Goal: Information Seeking & Learning: Learn about a topic

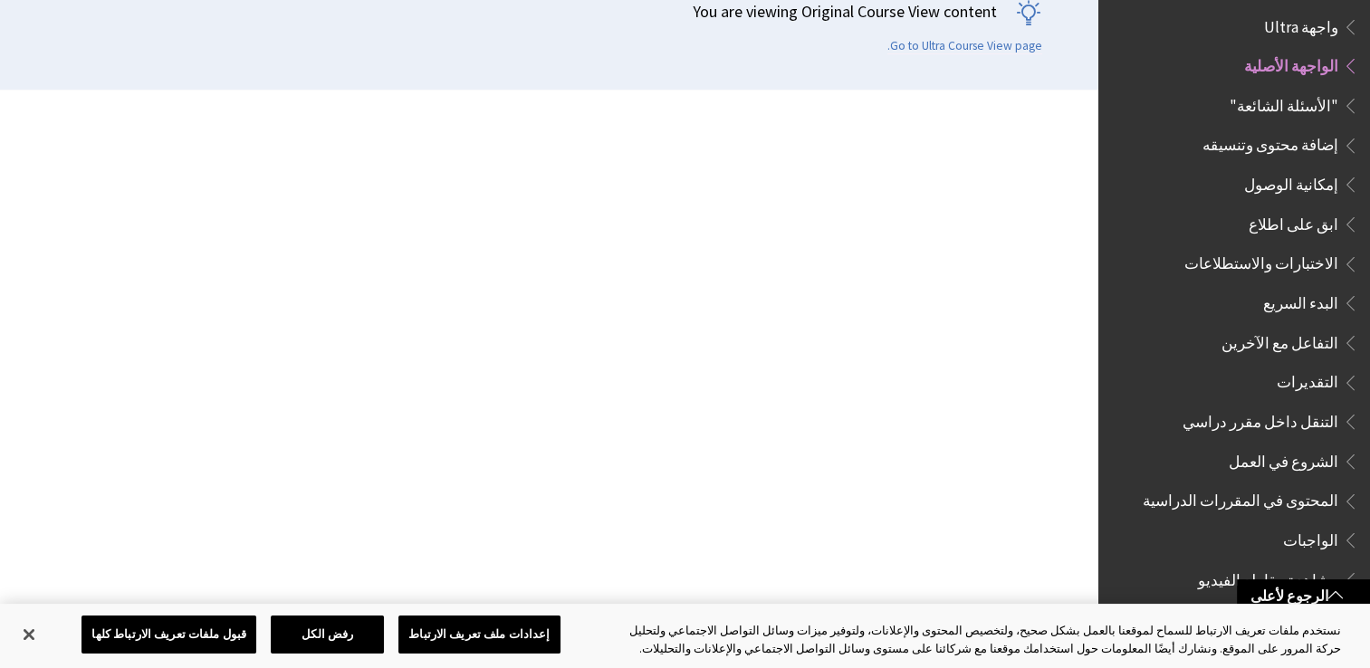
scroll to position [1679, 0]
click at [1300, 93] on span ""الأسئلة الشائعة"" at bounding box center [1284, 102] width 109 height 24
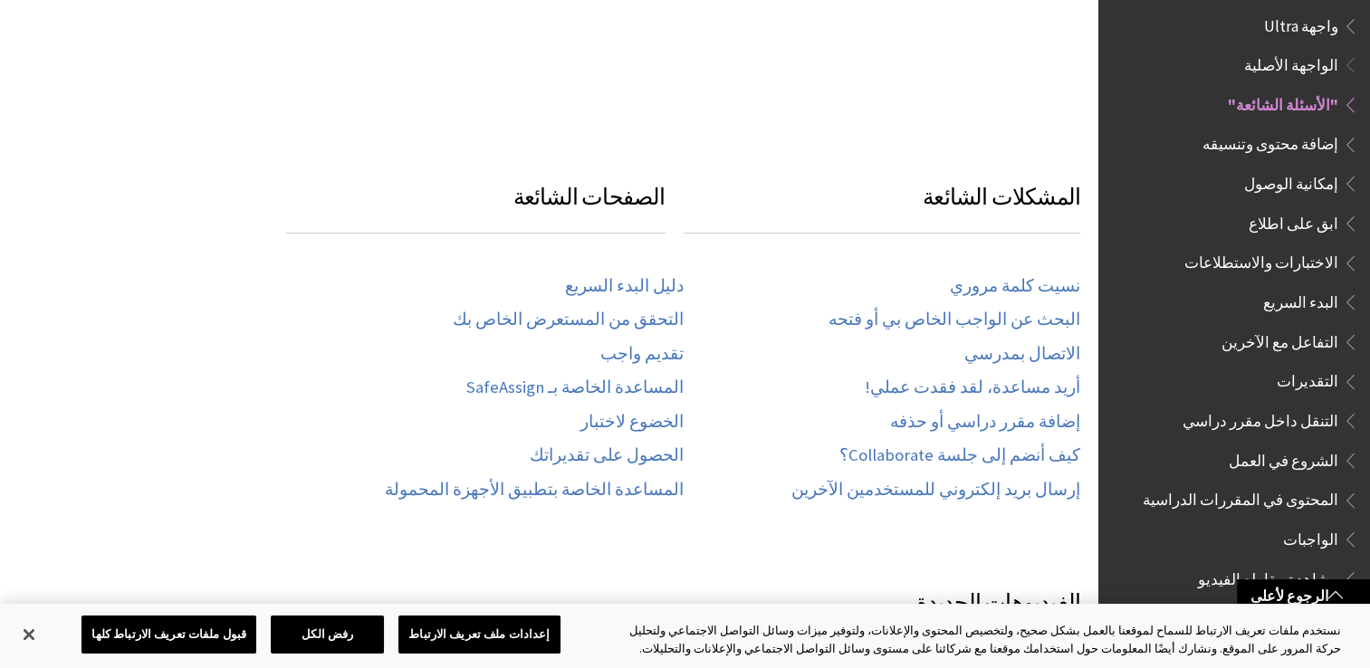
scroll to position [836, 0]
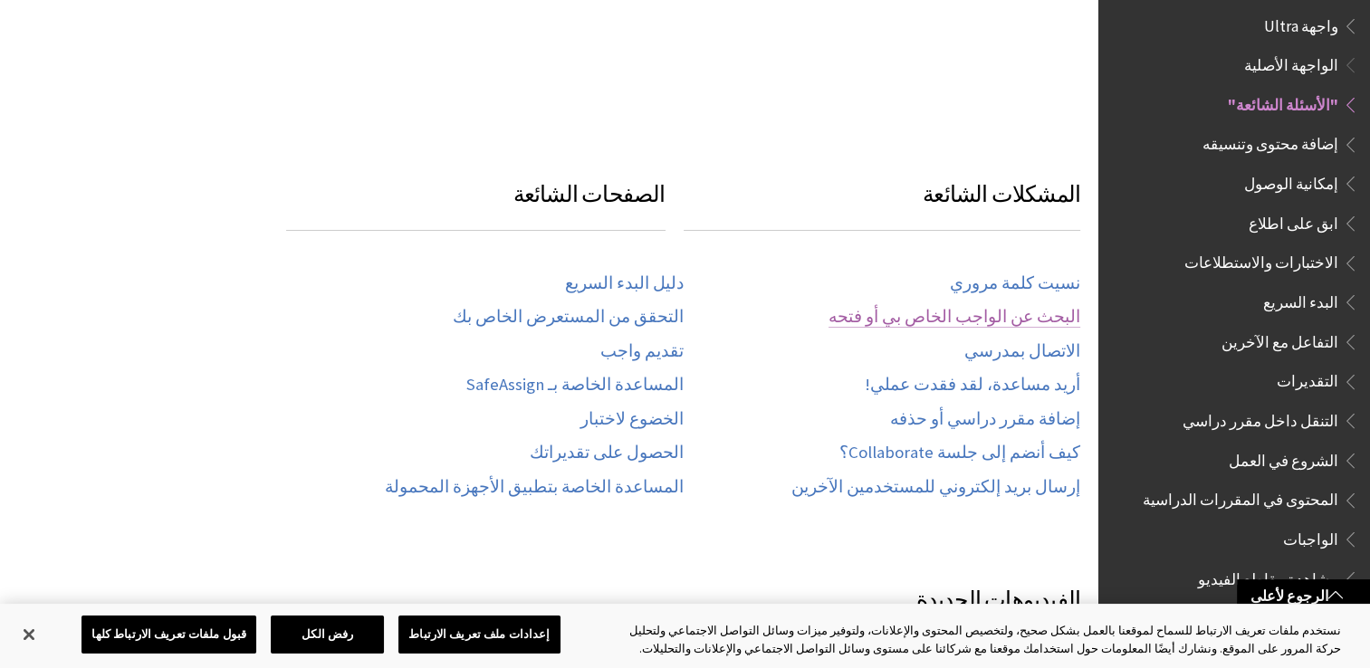
click at [956, 307] on link "البحث عن الواجب الخاص بي أو فتحه" at bounding box center [955, 317] width 252 height 21
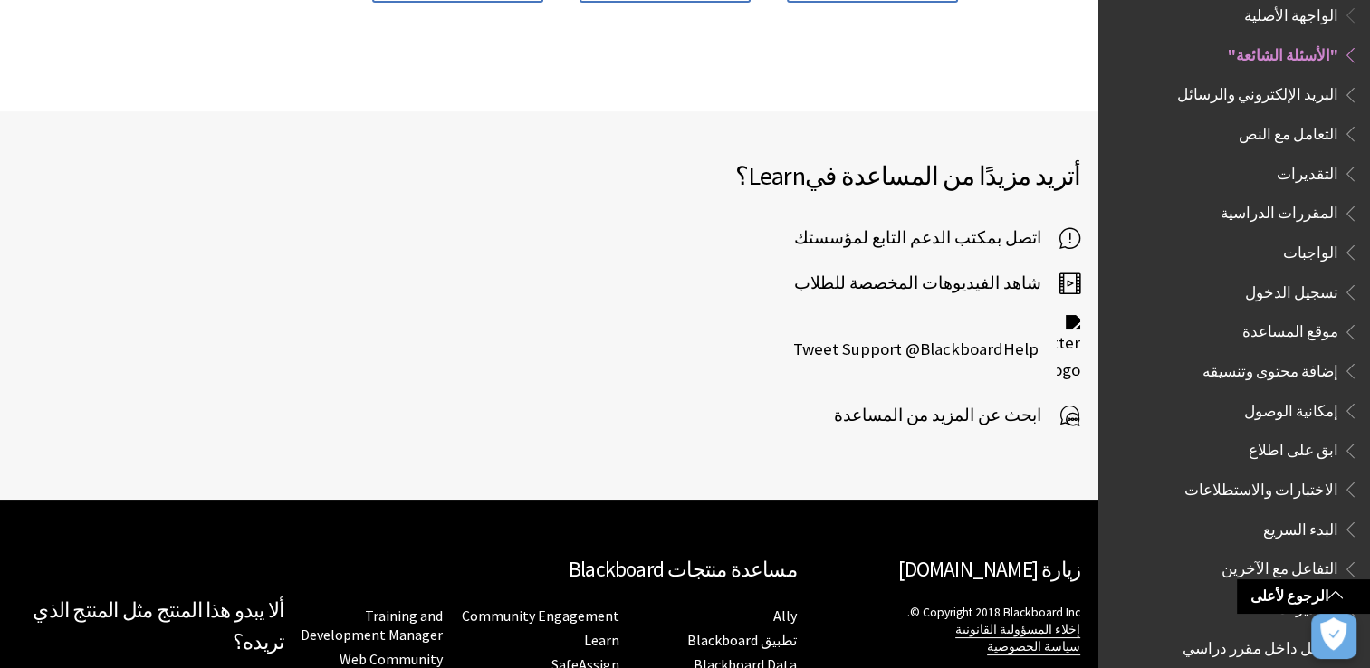
scroll to position [754, 0]
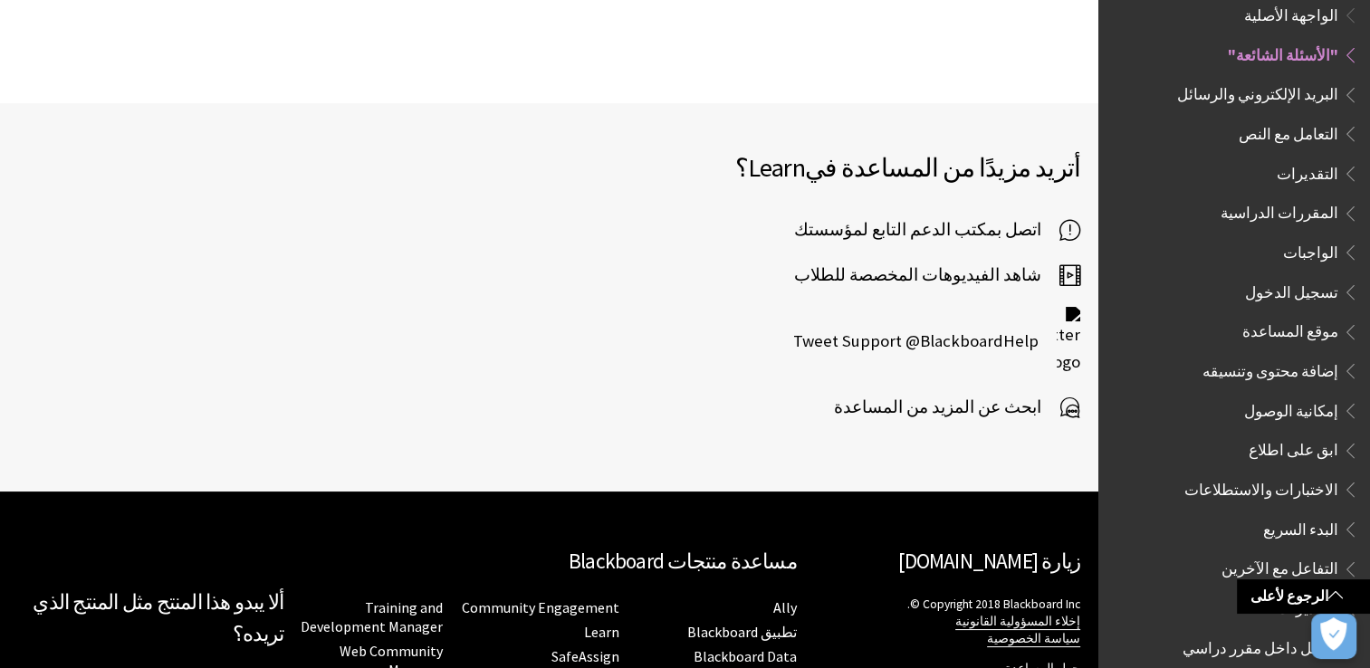
click at [996, 262] on span "شاهد الفيديوهات المخصصة للطلاب" at bounding box center [926, 275] width 265 height 27
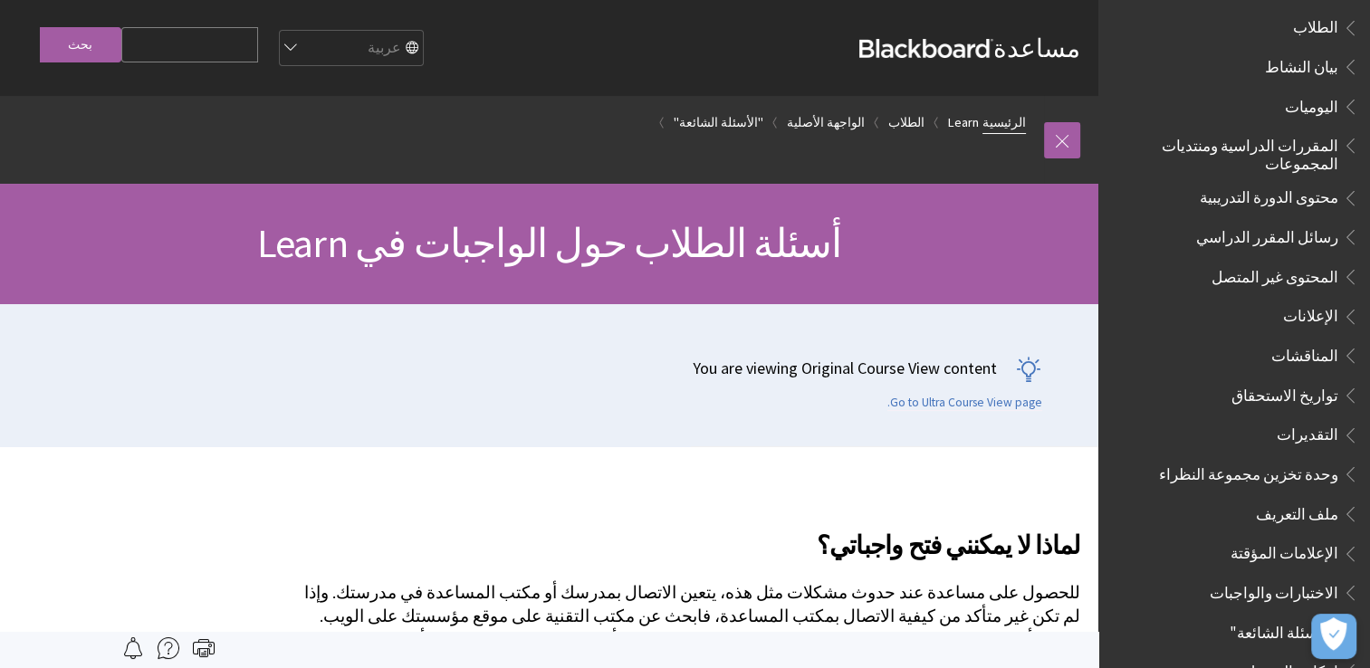
click at [1000, 116] on link "الرئيسية" at bounding box center [1004, 122] width 43 height 23
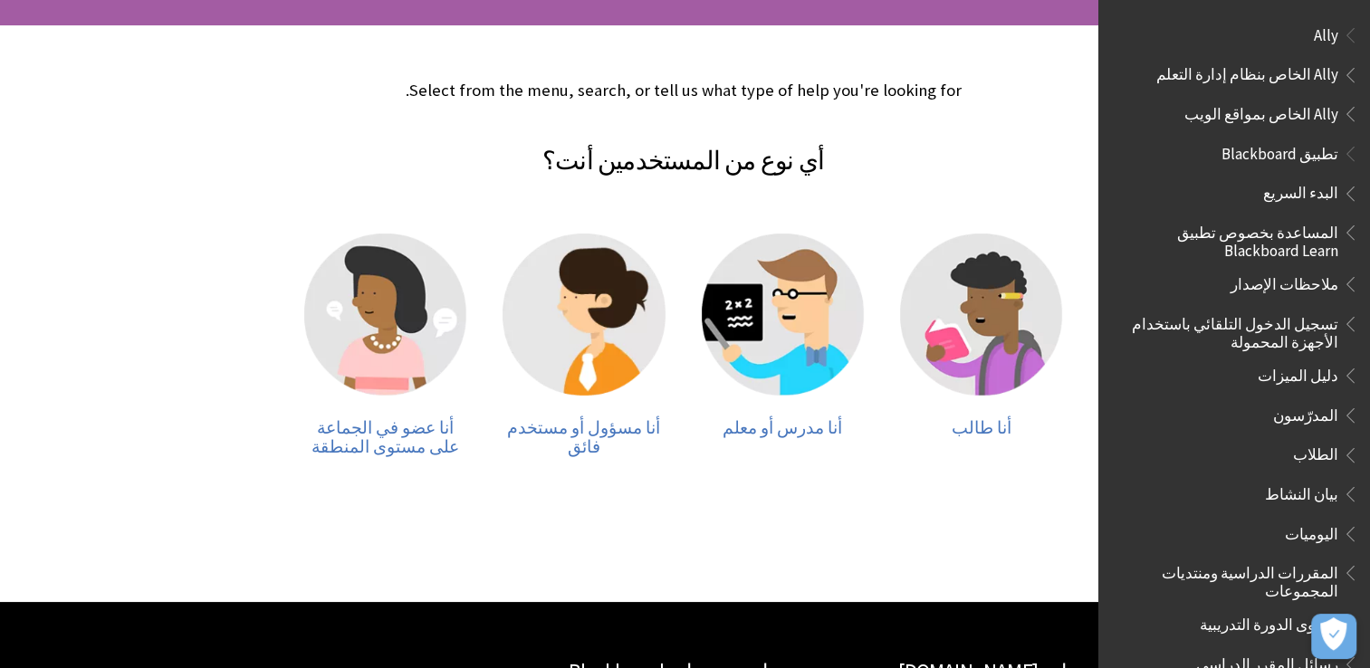
scroll to position [382, 0]
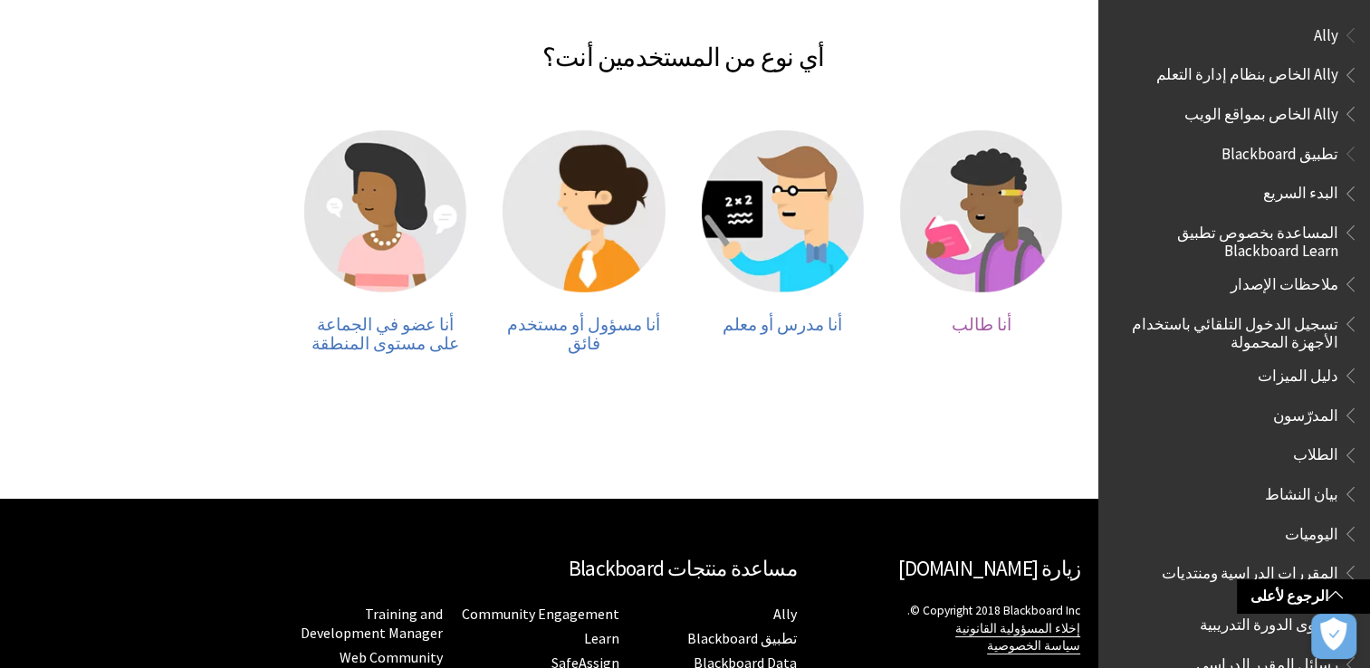
click at [1001, 319] on span "أنا طالب" at bounding box center [981, 324] width 60 height 21
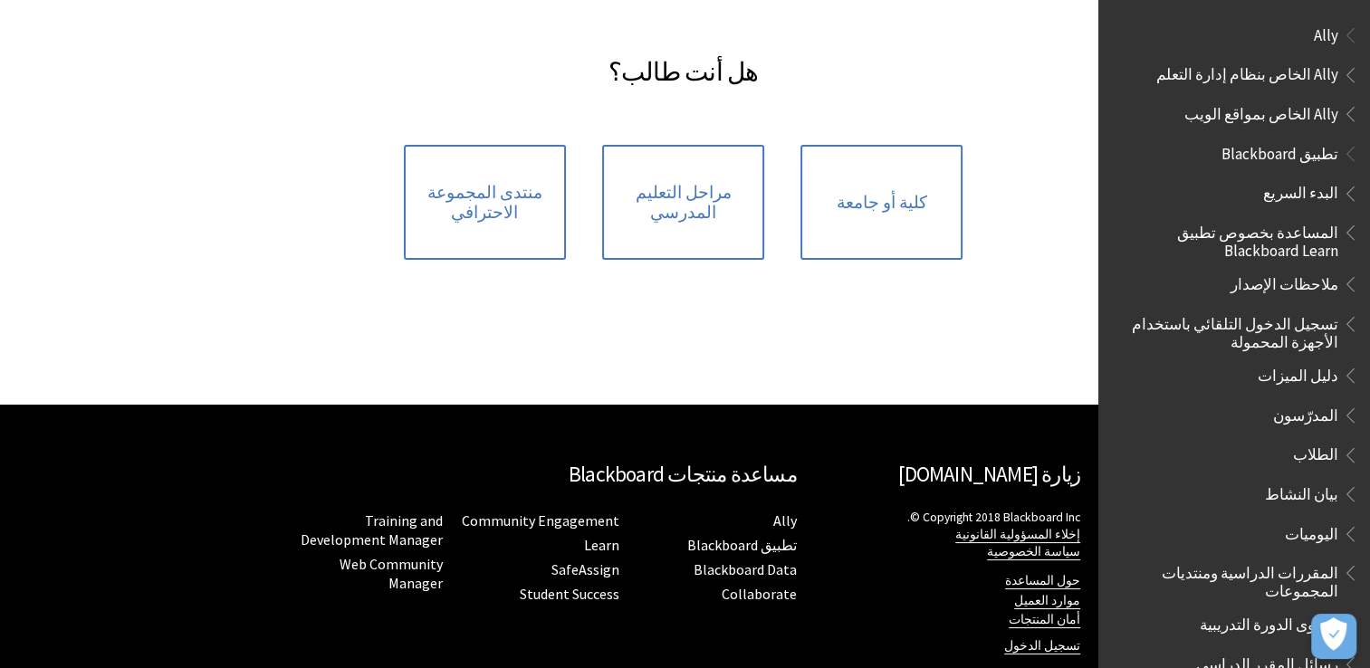
scroll to position [311, 0]
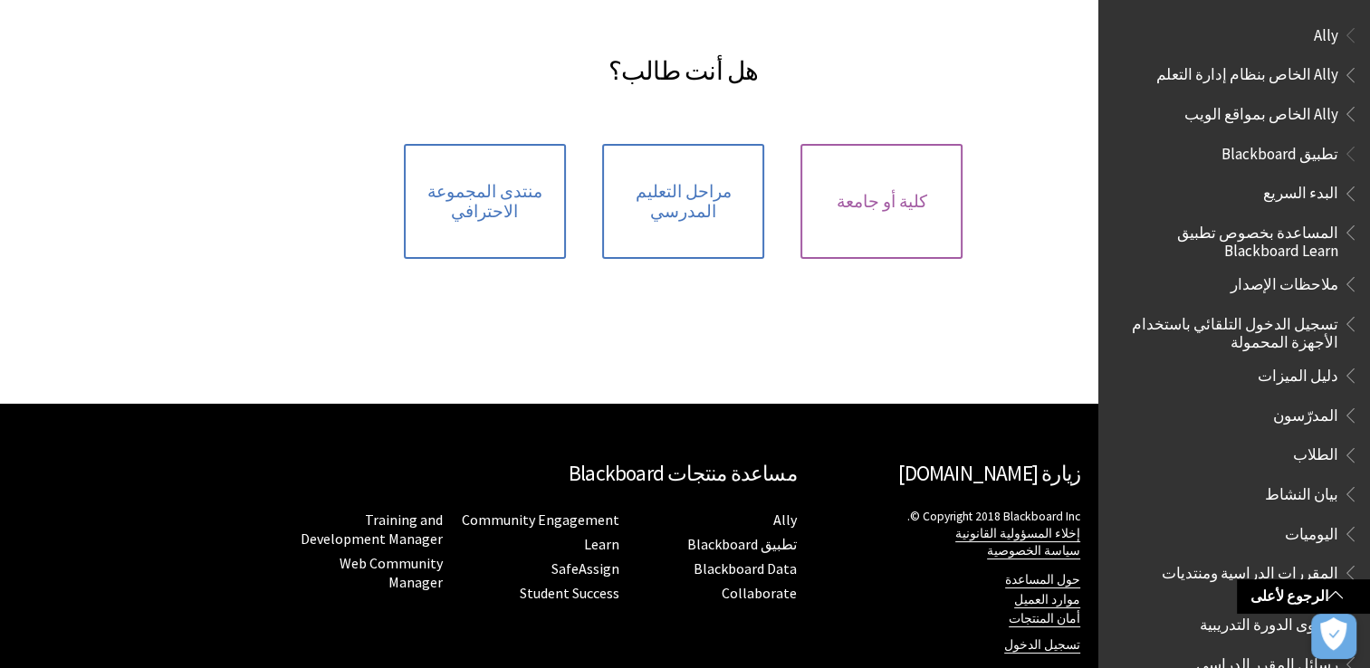
click at [867, 193] on span "كلية أو جامعة" at bounding box center [882, 202] width 91 height 20
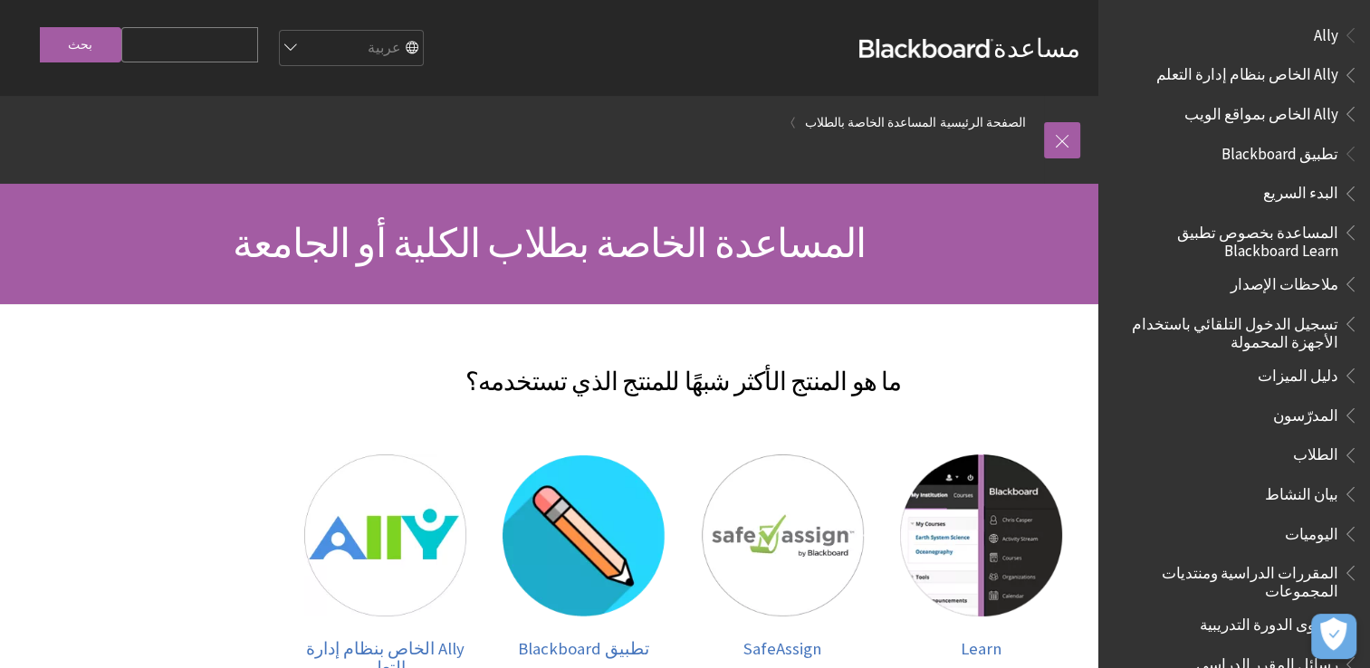
scroll to position [241, 0]
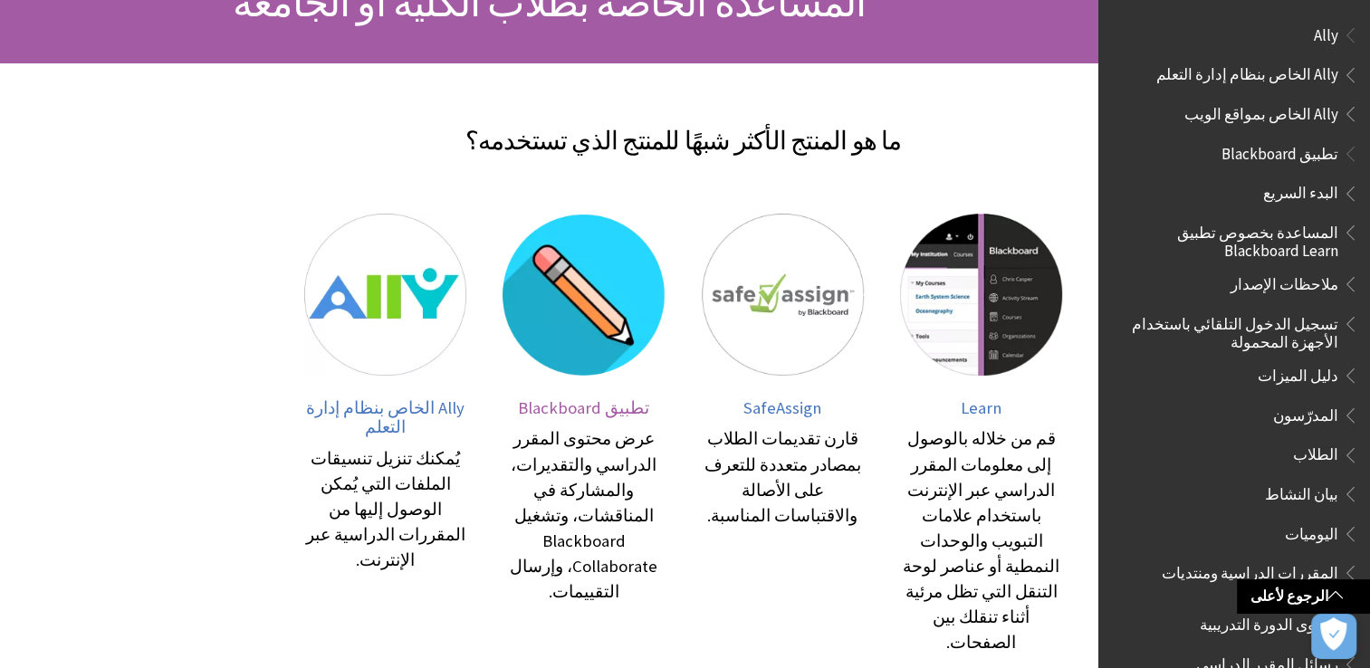
click at [610, 313] on img at bounding box center [584, 295] width 162 height 162
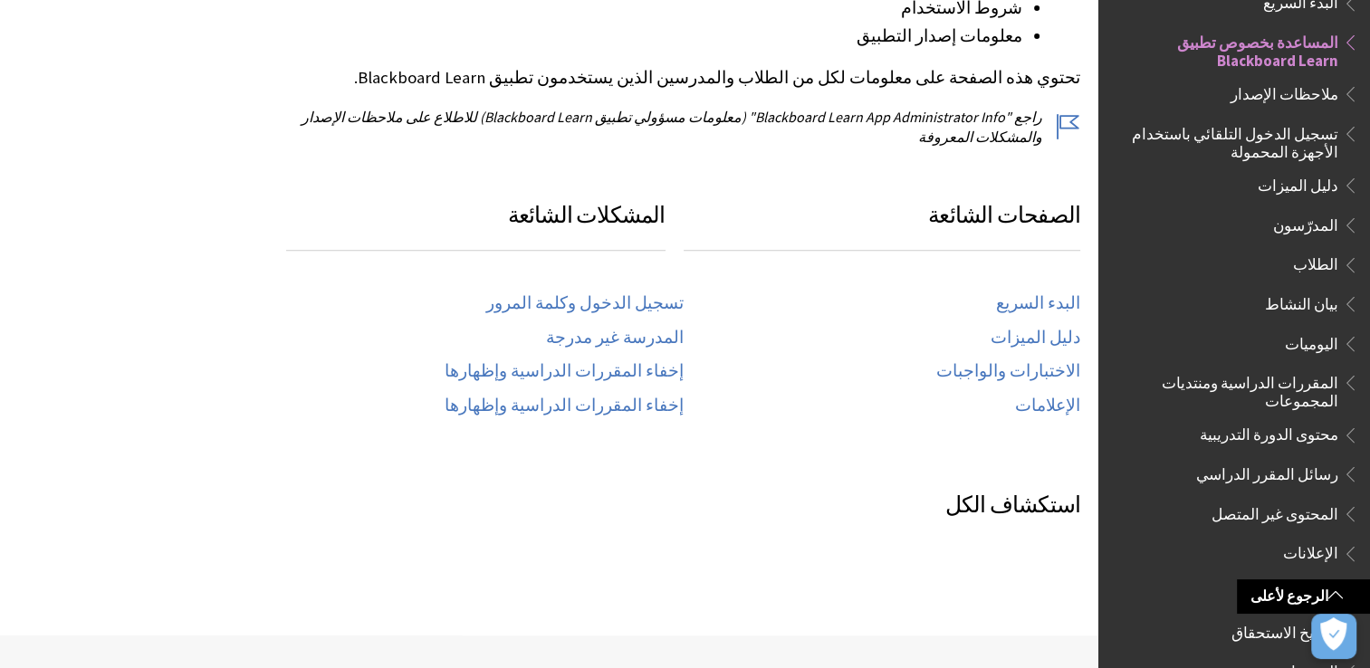
scroll to position [996, 0]
